Goal: Task Accomplishment & Management: Use online tool/utility

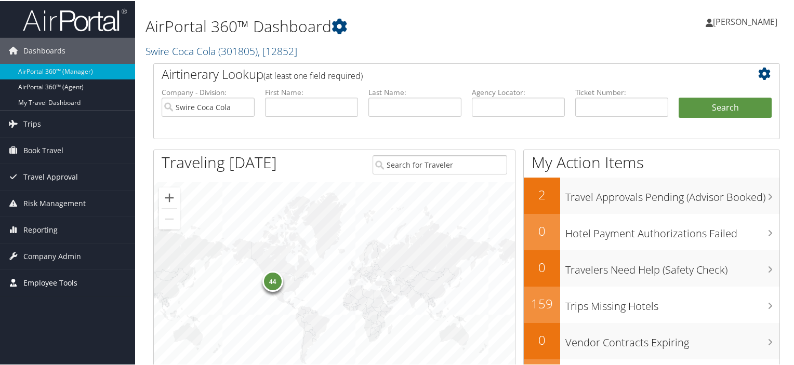
click at [69, 282] on span "Employee Tools" at bounding box center [50, 282] width 54 height 26
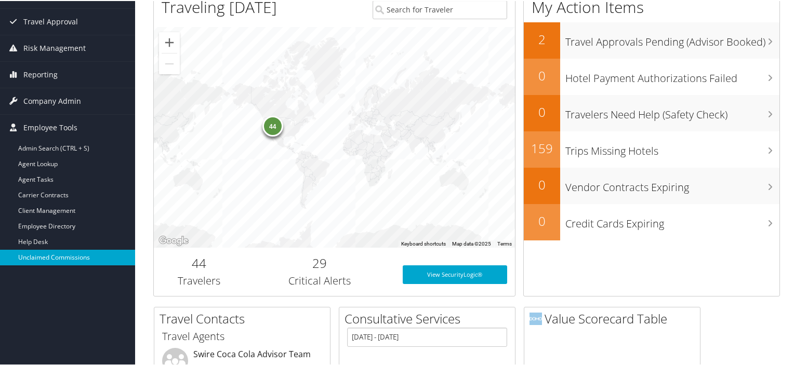
scroll to position [156, 0]
click at [72, 254] on link "Unclaimed Commissions" at bounding box center [67, 256] width 135 height 16
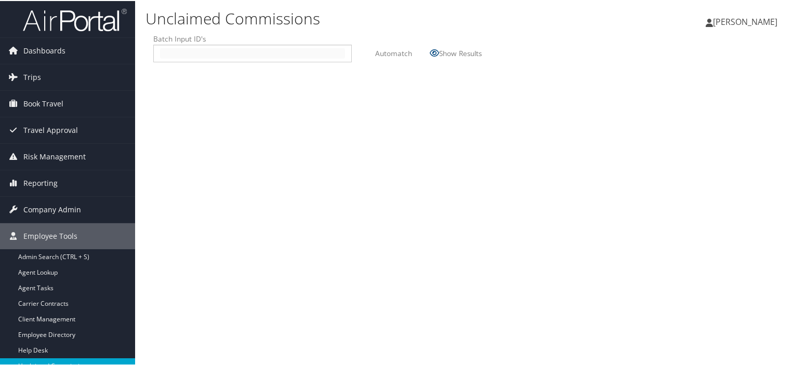
click at [169, 53] on input "text" at bounding box center [252, 52] width 185 height 10
type input "2510097"
click at [395, 51] on label "Automatch" at bounding box center [393, 52] width 37 height 19
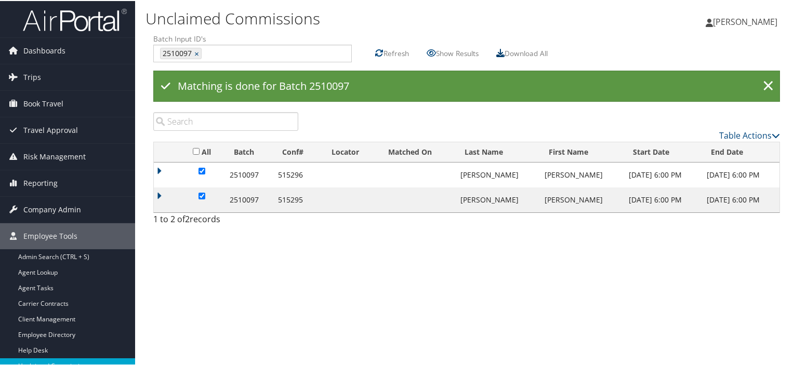
click at [503, 52] on icon at bounding box center [500, 52] width 8 height 8
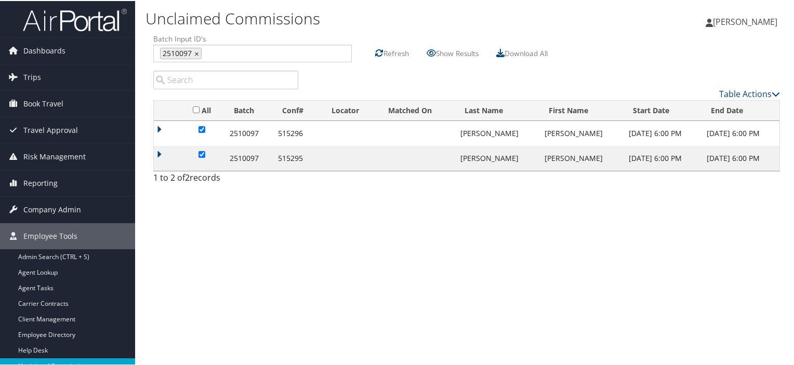
click at [197, 53] on link "×" at bounding box center [197, 52] width 7 height 10
type input "2510095"
click at [388, 51] on label "Automatch" at bounding box center [393, 52] width 37 height 19
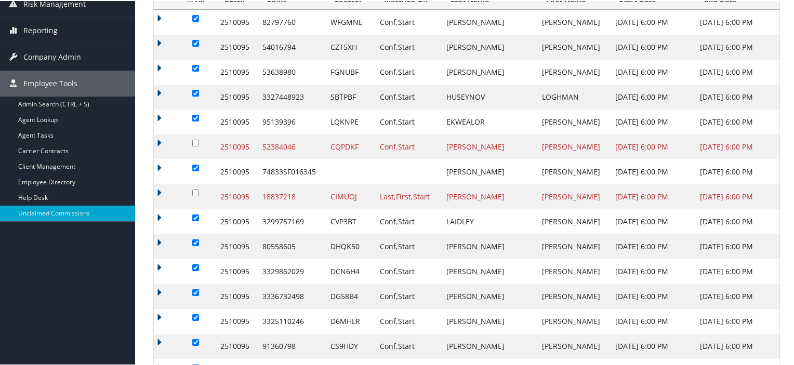
scroll to position [145, 0]
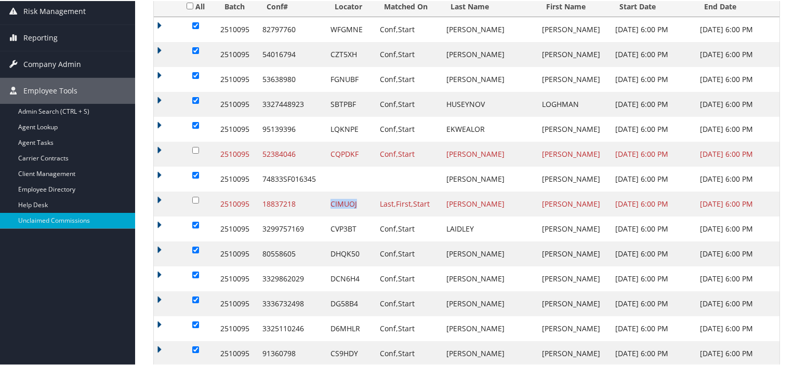
drag, startPoint x: 361, startPoint y: 203, endPoint x: 336, endPoint y: 204, distance: 26.0
click at [336, 204] on td "CIMUOJ" at bounding box center [349, 203] width 49 height 25
copy td "CIMUOJ"
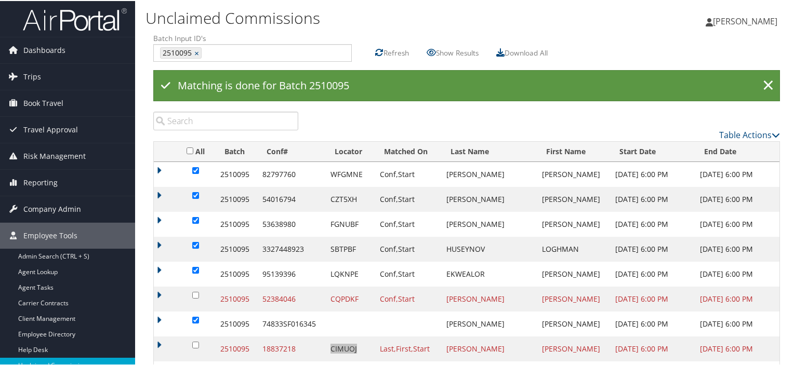
scroll to position [0, 0]
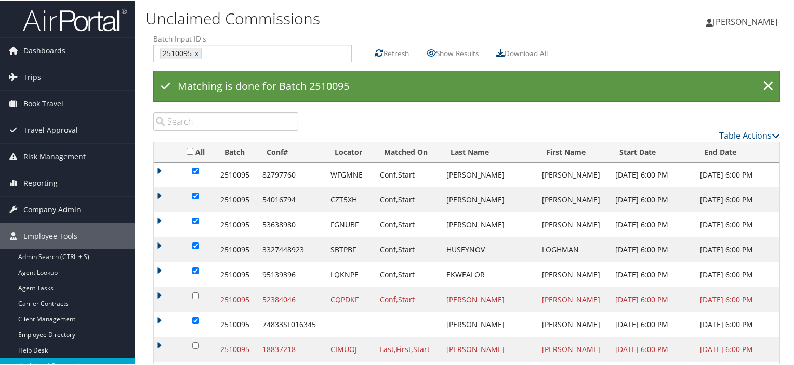
click at [503, 50] on icon at bounding box center [500, 52] width 8 height 8
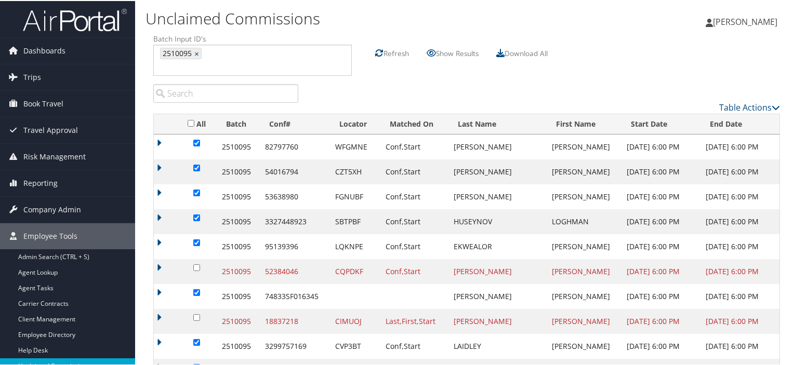
click at [405, 53] on label "Refresh" at bounding box center [395, 52] width 25 height 19
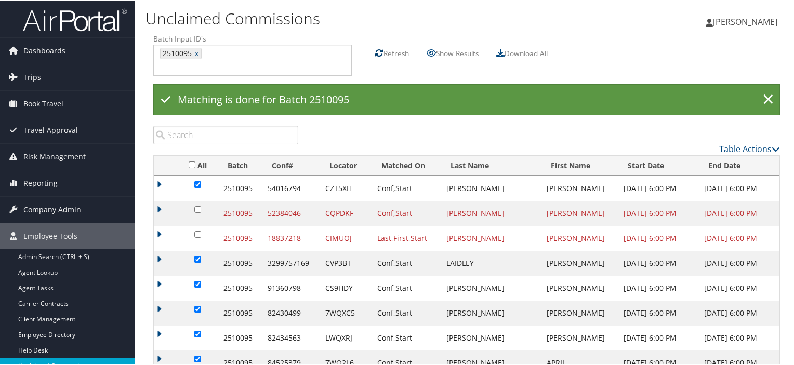
click at [381, 49] on icon at bounding box center [379, 52] width 8 height 8
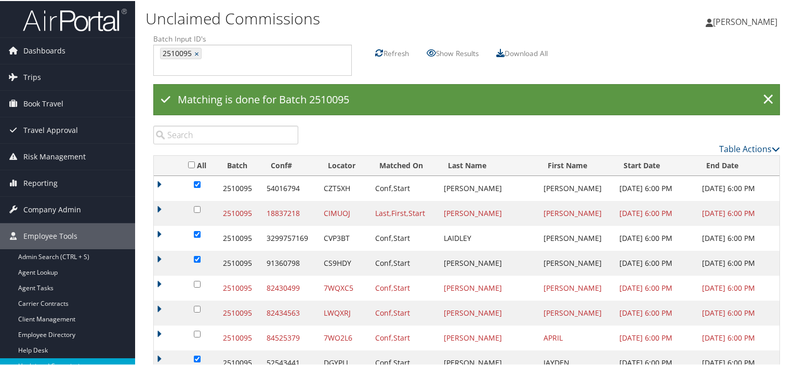
click at [386, 51] on label "Refresh" at bounding box center [395, 52] width 25 height 19
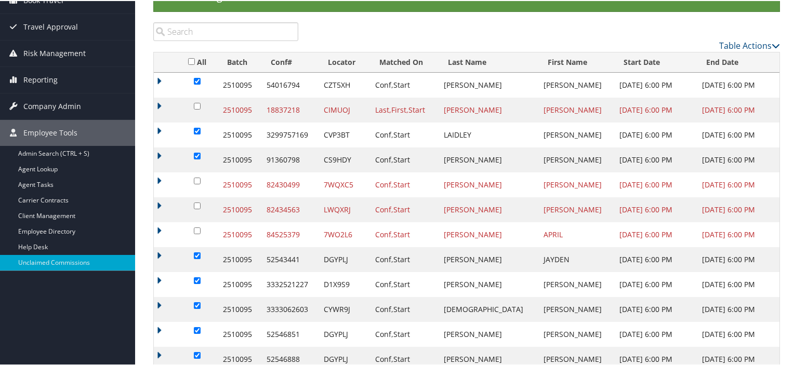
scroll to position [104, 0]
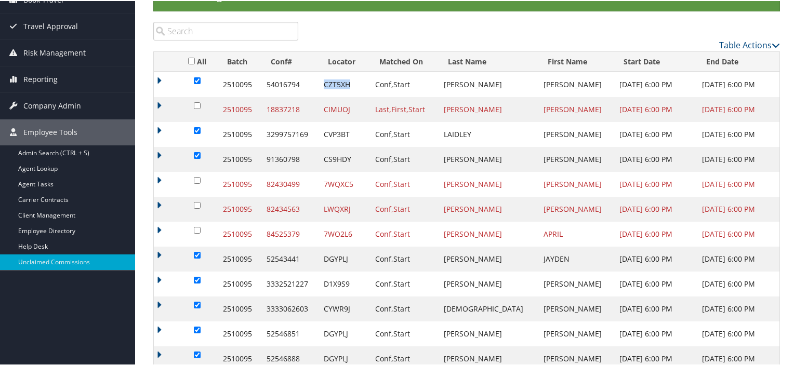
drag, startPoint x: 353, startPoint y: 82, endPoint x: 328, endPoint y: 83, distance: 25.5
click at [328, 83] on td "CZT5XH" at bounding box center [343, 83] width 51 height 25
copy td "CZT5XH"
drag, startPoint x: 355, startPoint y: 156, endPoint x: 326, endPoint y: 159, distance: 29.3
click at [326, 159] on td "CS9HDY" at bounding box center [343, 158] width 51 height 25
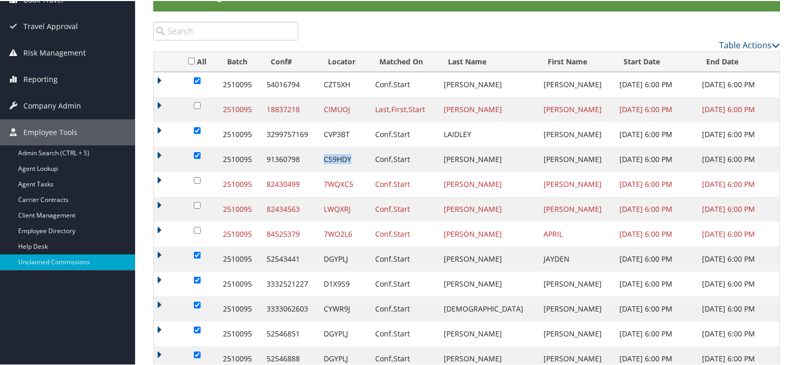
copy td "CS9HDY"
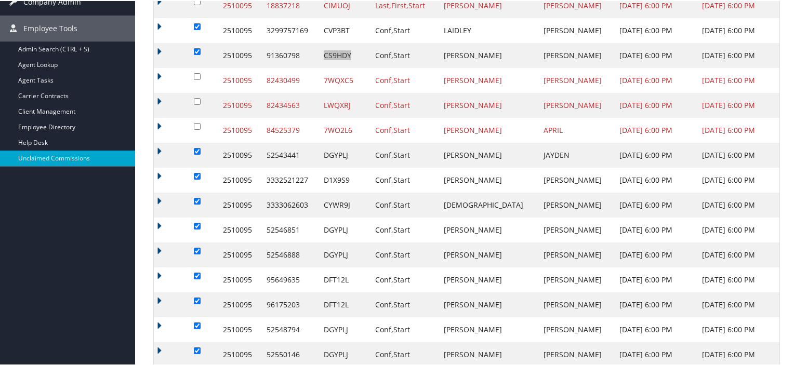
scroll to position [229, 0]
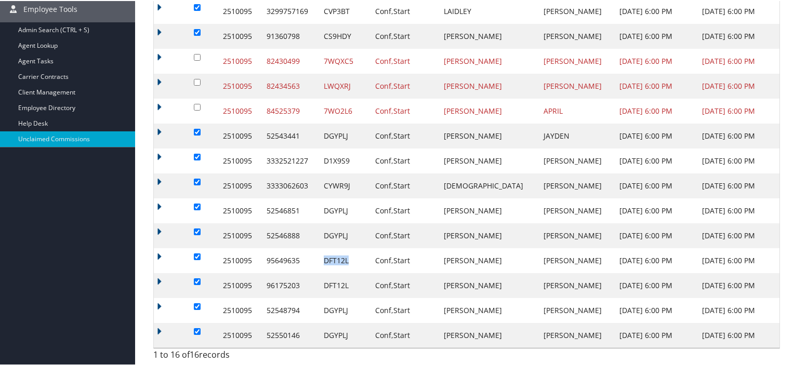
drag, startPoint x: 351, startPoint y: 258, endPoint x: 328, endPoint y: 260, distance: 22.9
click at [328, 260] on td "DFT12L" at bounding box center [343, 259] width 51 height 25
copy td "DFT12L"
drag, startPoint x: 354, startPoint y: 183, endPoint x: 327, endPoint y: 182, distance: 27.5
click at [327, 182] on td "CYWR9J" at bounding box center [343, 184] width 51 height 25
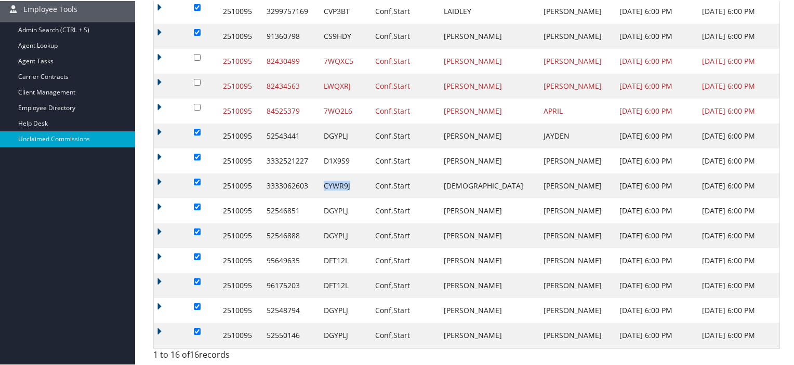
copy td "CYWR9J"
click at [353, 157] on td "D1X9S9" at bounding box center [343, 160] width 51 height 25
drag, startPoint x: 353, startPoint y: 157, endPoint x: 328, endPoint y: 160, distance: 25.6
click at [328, 160] on td "D1X9S9" at bounding box center [343, 160] width 51 height 25
copy td "D1X9S9"
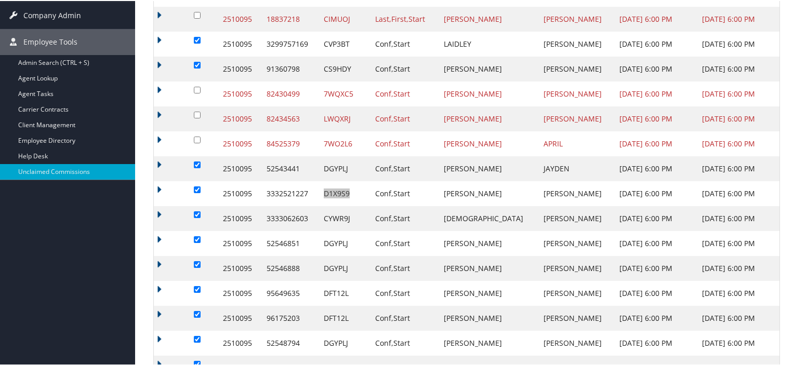
scroll to position [125, 0]
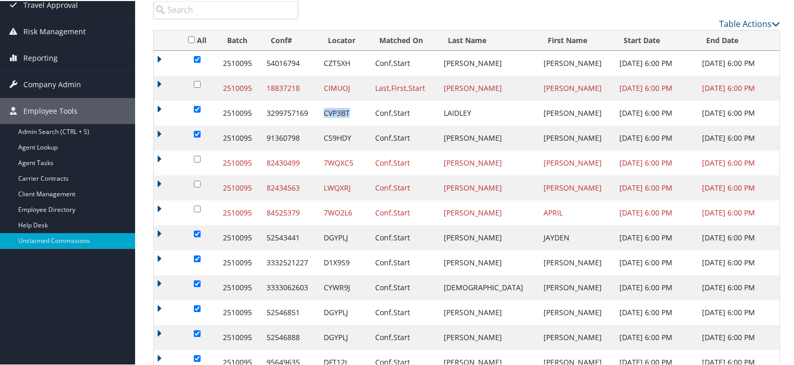
drag, startPoint x: 354, startPoint y: 111, endPoint x: 326, endPoint y: 114, distance: 27.8
click at [326, 114] on td "CVP3BT" at bounding box center [343, 112] width 51 height 25
copy td "CVP3BT"
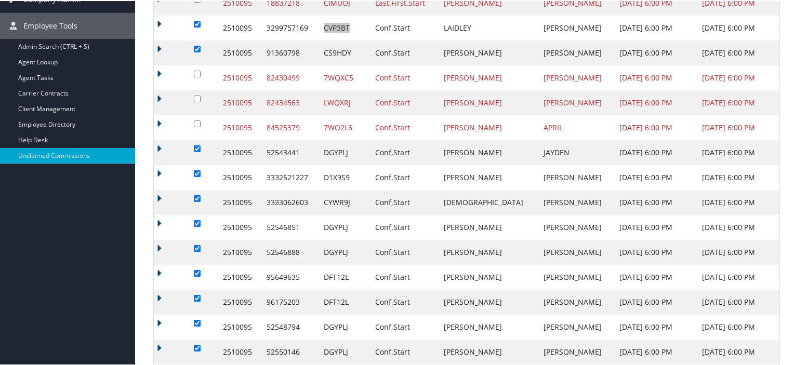
scroll to position [0, 0]
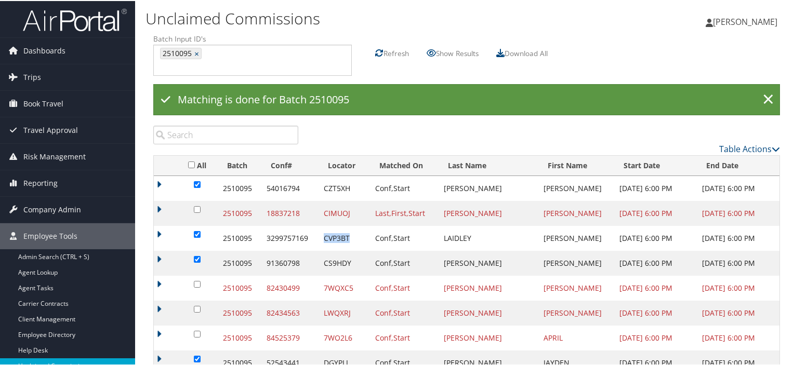
click at [336, 164] on th "Locator" at bounding box center [343, 165] width 51 height 20
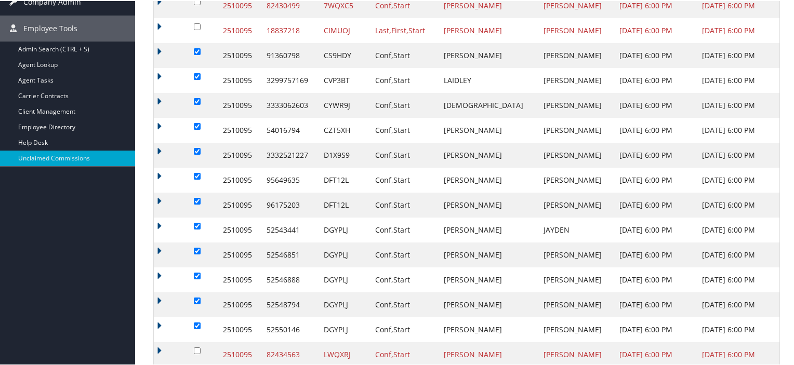
scroll to position [229, 0]
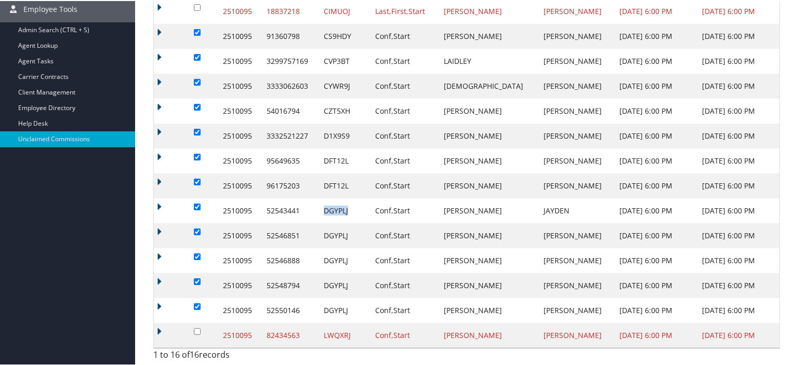
drag, startPoint x: 352, startPoint y: 208, endPoint x: 327, endPoint y: 211, distance: 24.7
click at [327, 211] on td "DGYPLJ" at bounding box center [343, 209] width 51 height 25
copy td "DGYPLJ"
